Goal: Transaction & Acquisition: Subscribe to service/newsletter

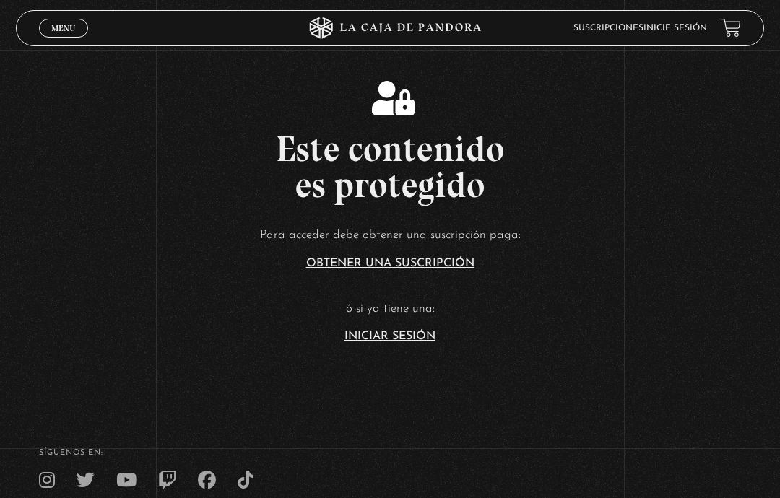
click at [431, 342] on link "Iniciar Sesión" at bounding box center [390, 337] width 91 height 12
click at [427, 342] on link "Iniciar Sesión" at bounding box center [390, 337] width 91 height 12
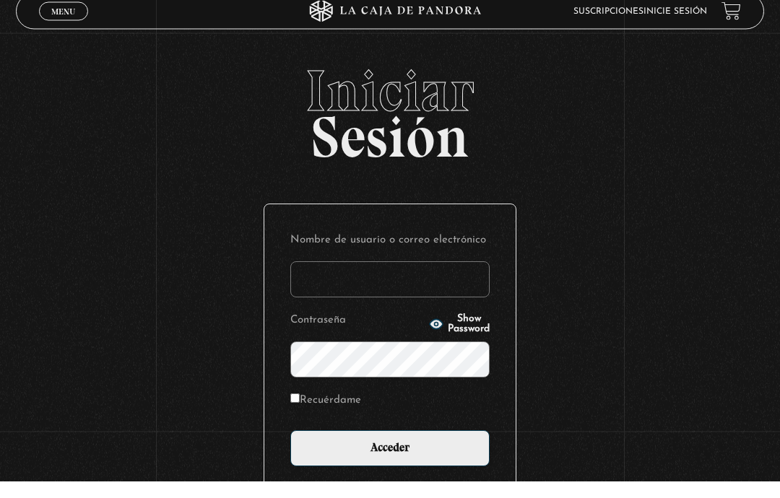
click at [415, 293] on input "Nombre de usuario o correo electrónico" at bounding box center [389, 297] width 199 height 36
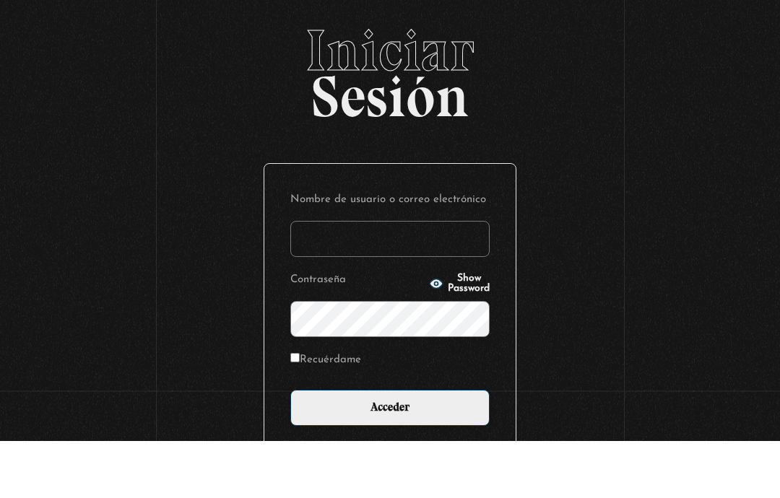
scroll to position [60, 0]
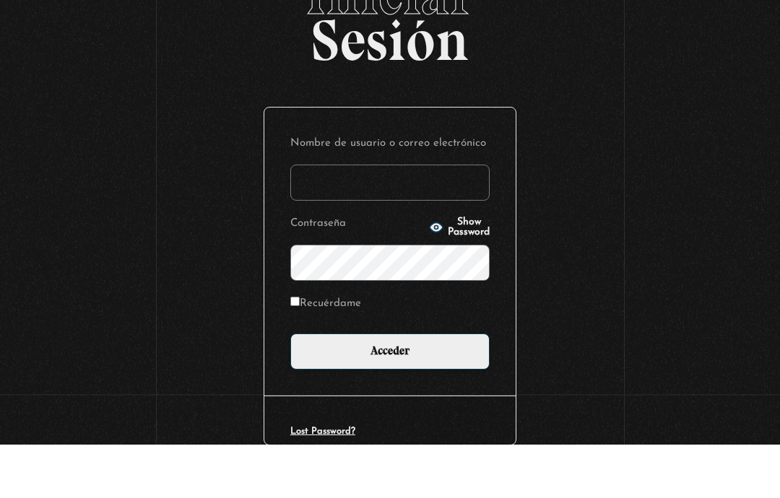
click at [309, 348] on label "Recuérdame" at bounding box center [325, 358] width 71 height 20
click at [300, 351] on input "Recuérdame" at bounding box center [294, 355] width 9 height 9
checkbox input "true"
click at [397, 219] on input "Nombre de usuario o correo electrónico" at bounding box center [389, 237] width 199 height 36
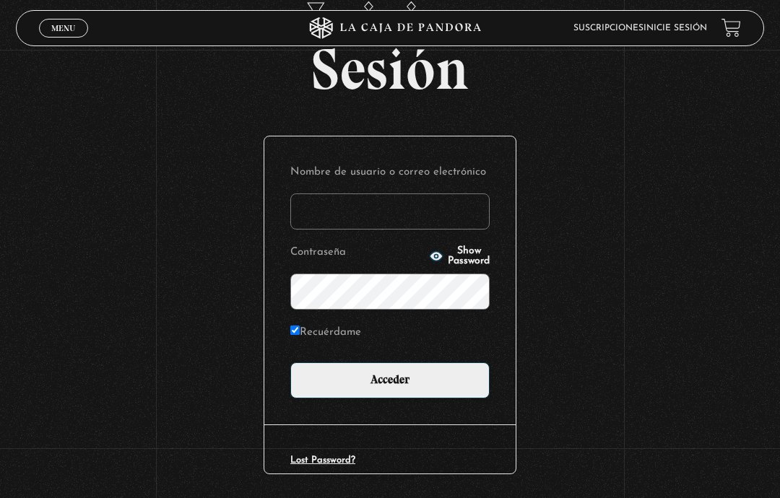
type input "lisbethfelixpaulino"
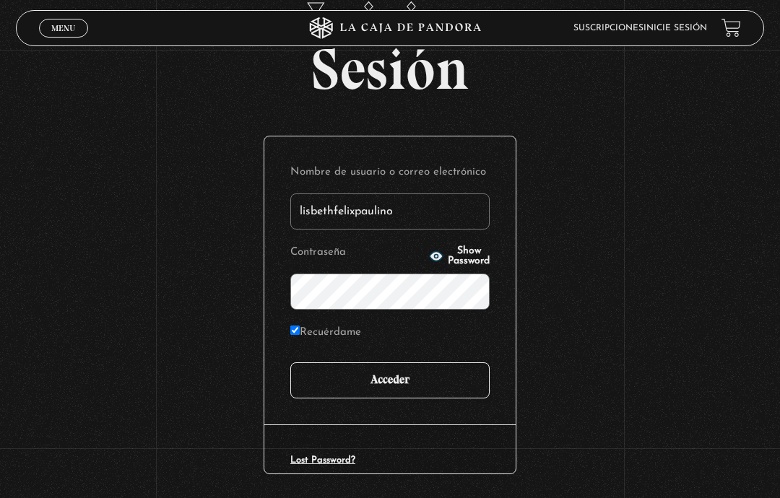
click at [455, 378] on input "Acceder" at bounding box center [389, 381] width 199 height 36
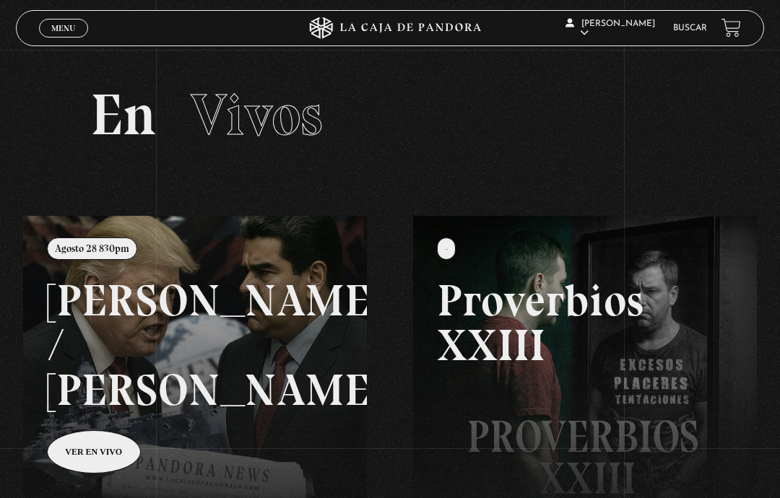
click at [59, 37] on span "Cerrar" at bounding box center [64, 41] width 34 height 10
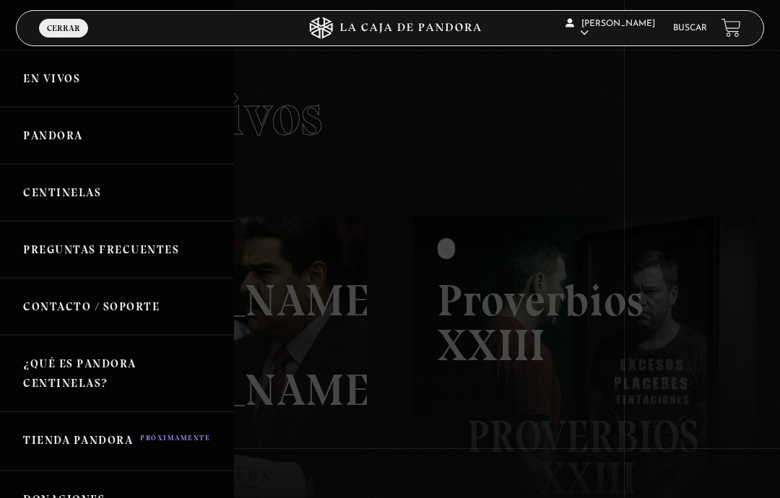
click at [132, 194] on link "Centinelas" at bounding box center [117, 192] width 234 height 57
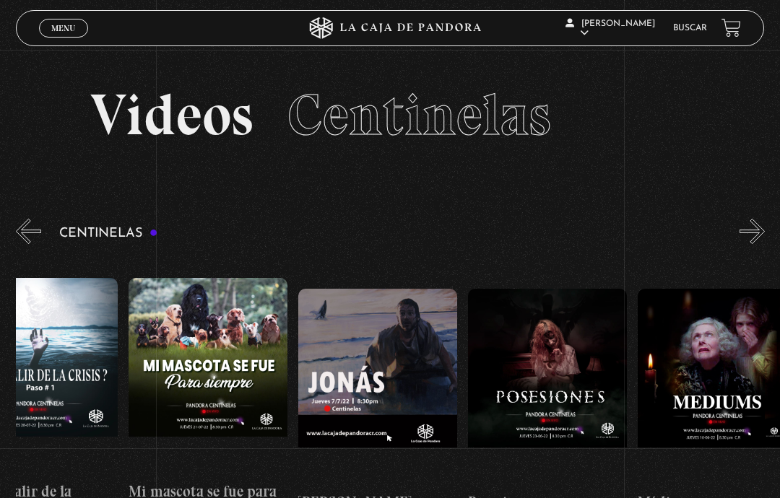
scroll to position [0, 9740]
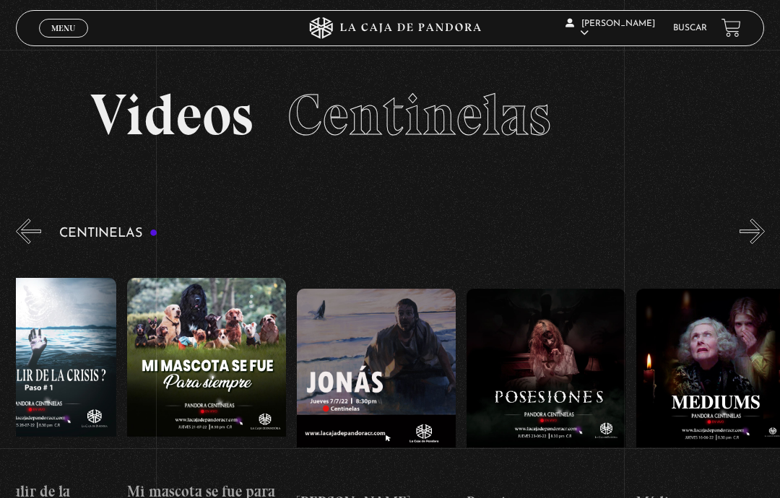
click at [185, 360] on figure at bounding box center [206, 375] width 159 height 195
